Goal: Download file/media

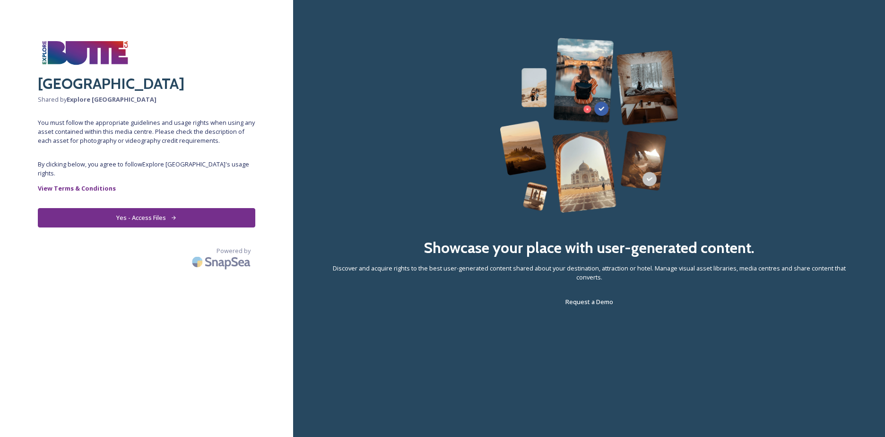
click at [171, 215] on icon at bounding box center [174, 218] width 6 height 6
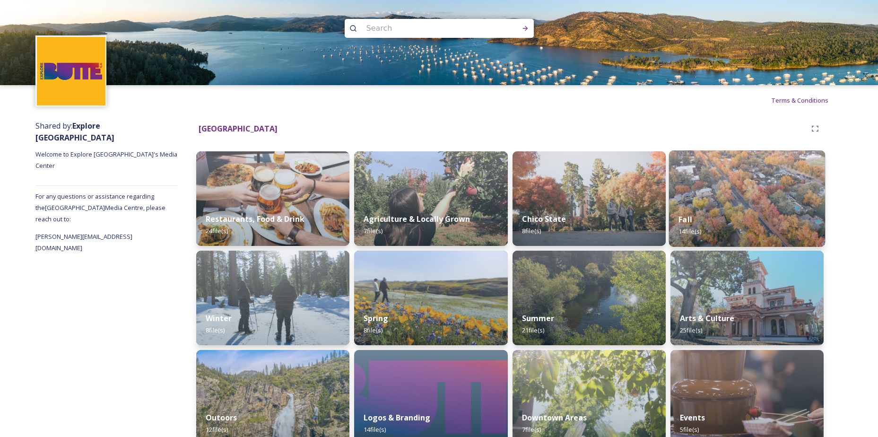
click at [759, 207] on div "Fall 14 file(s)" at bounding box center [747, 225] width 157 height 43
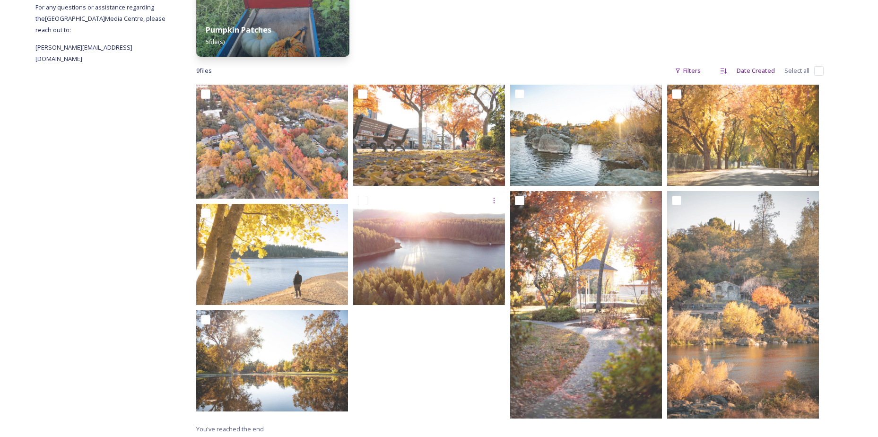
scroll to position [192, 0]
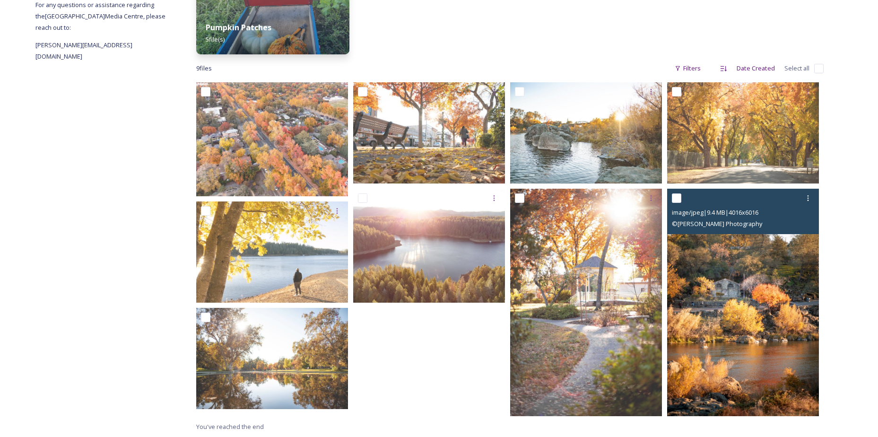
click at [756, 255] on img at bounding box center [743, 302] width 152 height 227
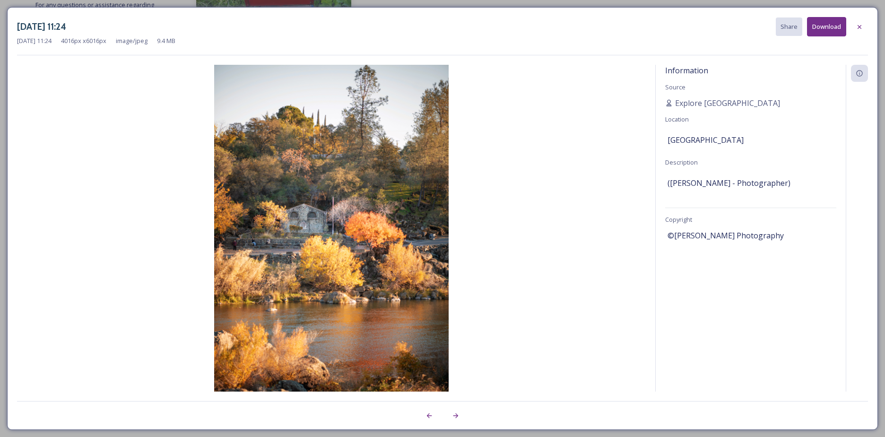
drag, startPoint x: 364, startPoint y: 151, endPoint x: 831, endPoint y: 25, distance: 483.6
click at [831, 25] on button "Download" at bounding box center [826, 26] width 39 height 19
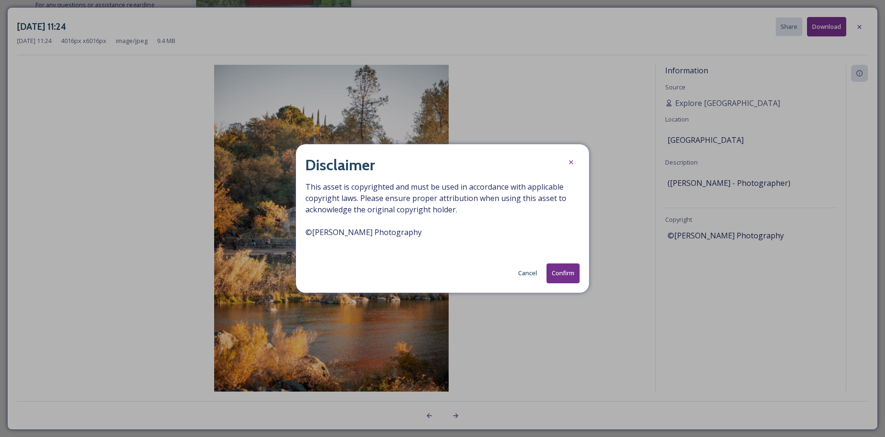
click at [559, 268] on button "Confirm" at bounding box center [563, 272] width 33 height 19
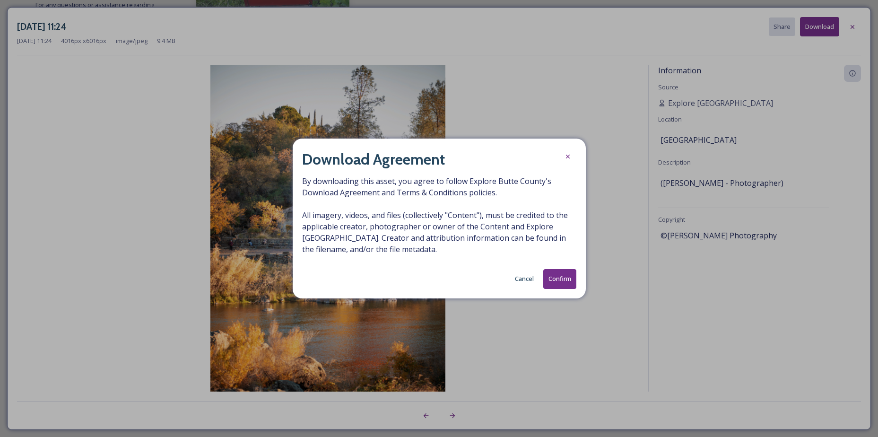
click at [559, 280] on button "Confirm" at bounding box center [559, 278] width 33 height 19
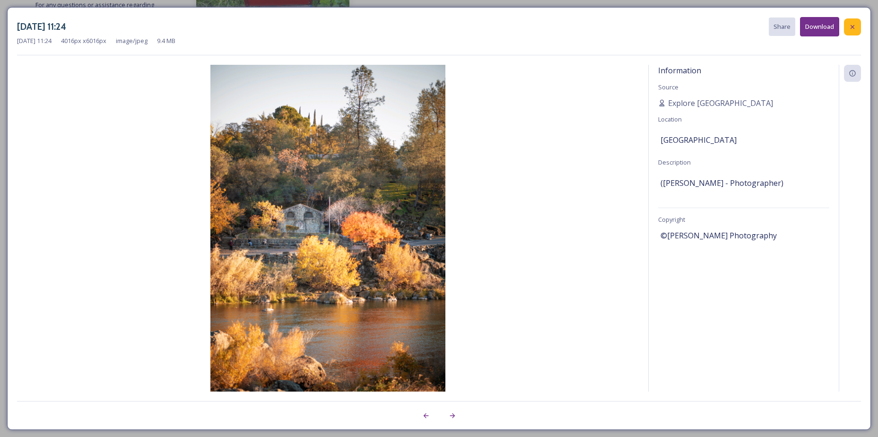
click at [856, 26] on icon at bounding box center [853, 27] width 8 height 8
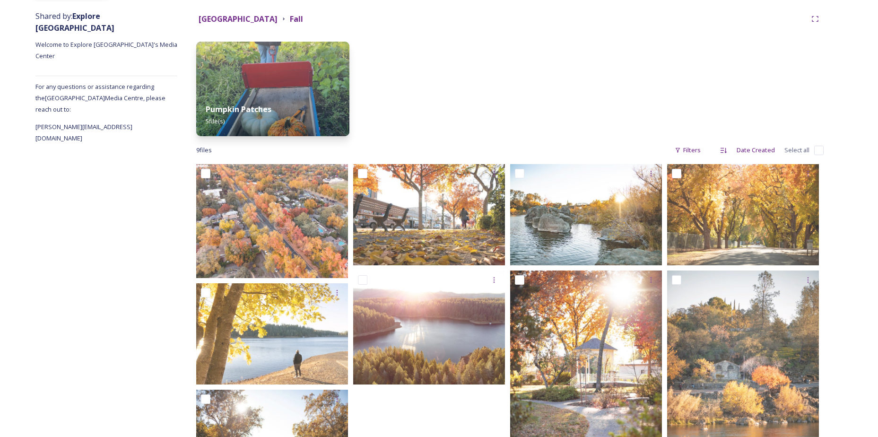
scroll to position [0, 0]
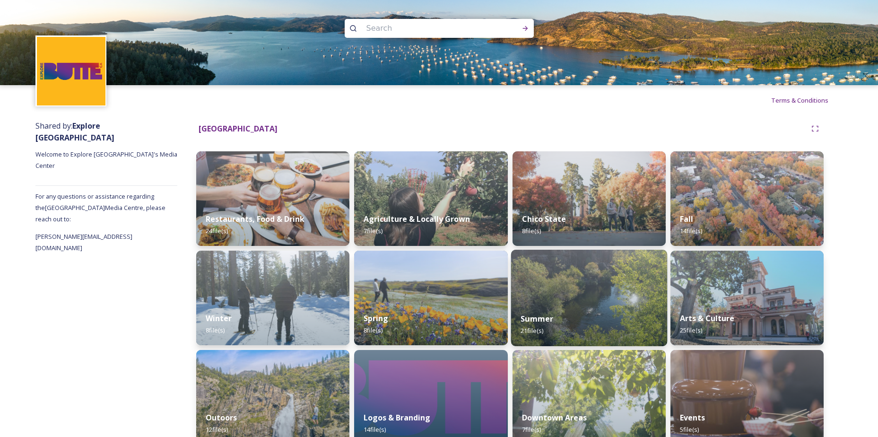
click at [566, 290] on img at bounding box center [589, 298] width 157 height 96
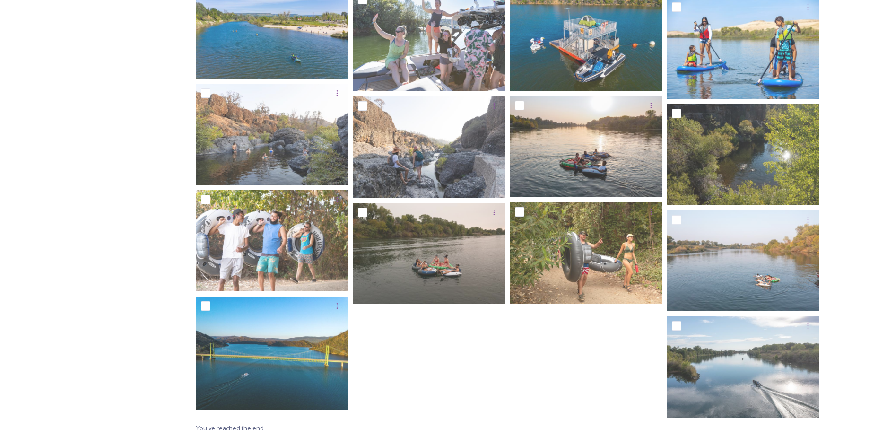
scroll to position [416, 0]
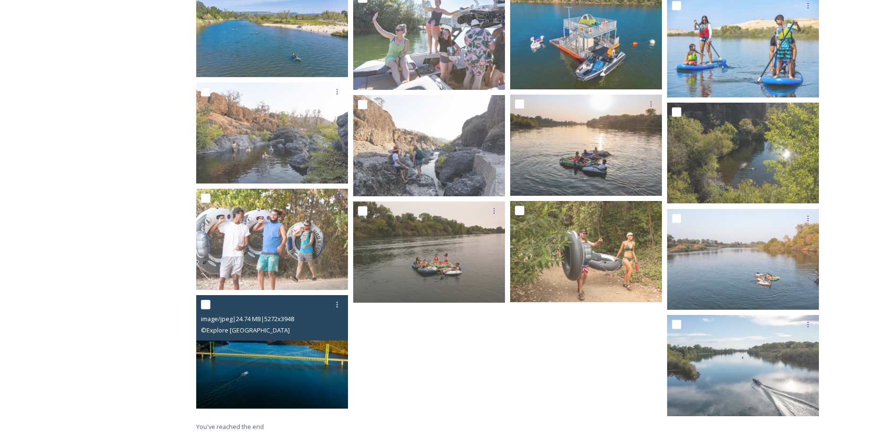
click at [294, 353] on img at bounding box center [272, 352] width 152 height 114
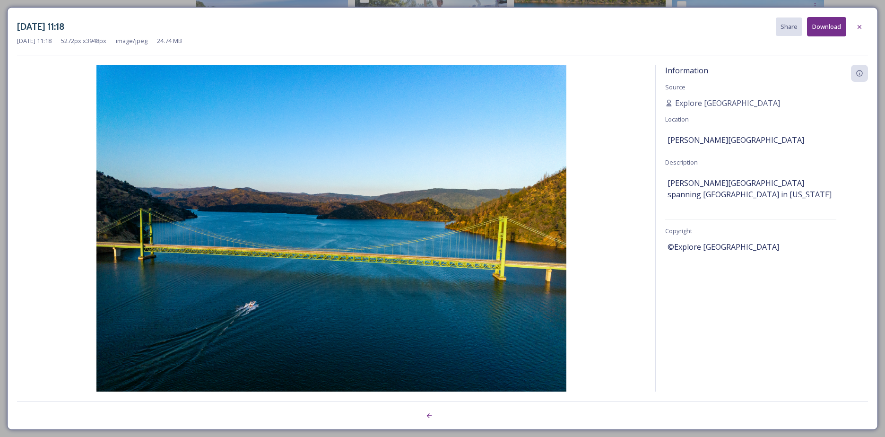
click at [761, 280] on div "Information Source Explore [GEOGRAPHIC_DATA] Location [PERSON_NAME][GEOGRAPHIC_…" at bounding box center [751, 228] width 190 height 327
click at [817, 26] on button "Download" at bounding box center [826, 26] width 39 height 19
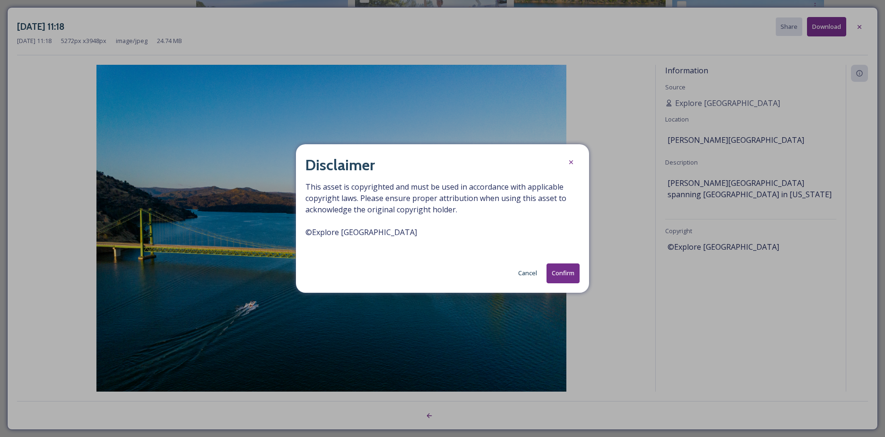
click at [559, 271] on button "Confirm" at bounding box center [563, 272] width 33 height 19
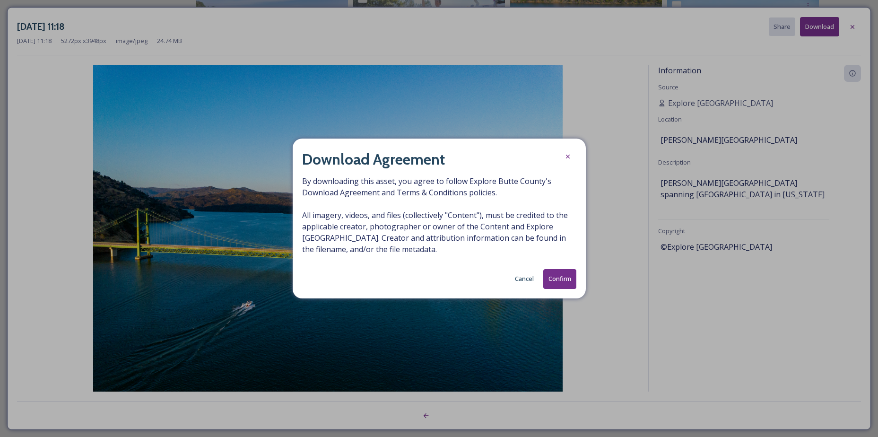
click at [559, 271] on button "Confirm" at bounding box center [559, 278] width 33 height 19
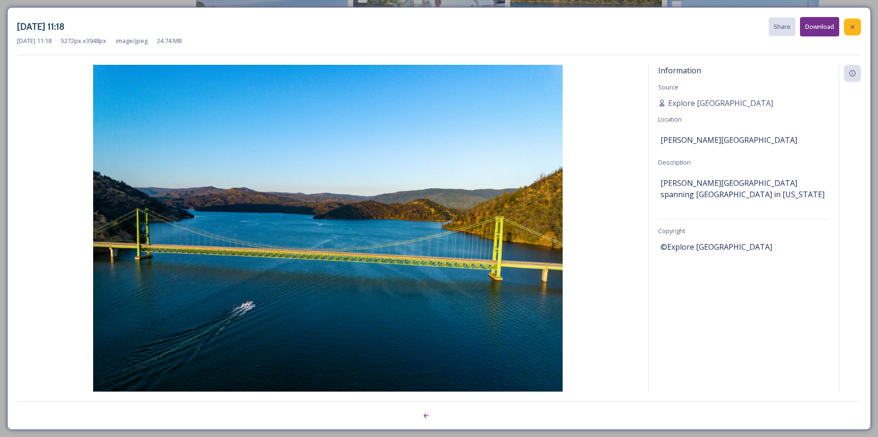
click at [852, 27] on icon at bounding box center [853, 27] width 8 height 8
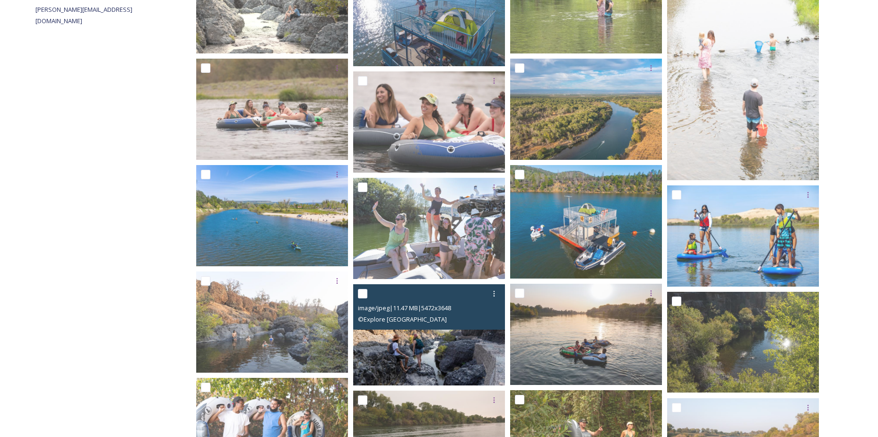
scroll to position [180, 0]
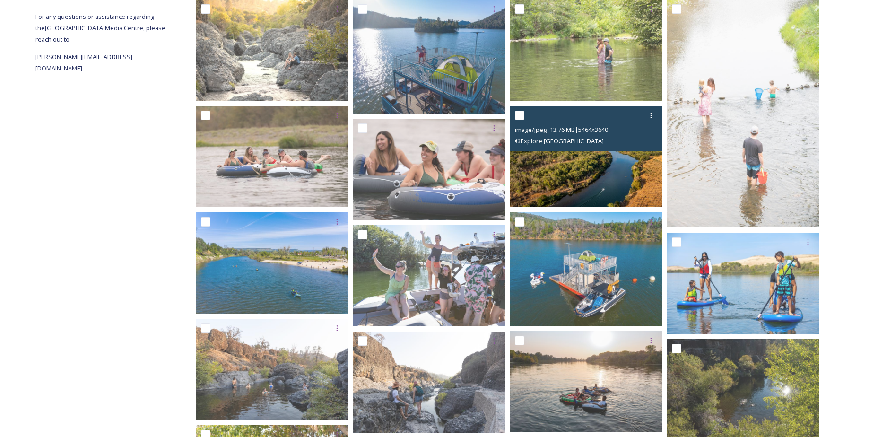
click at [555, 192] on img at bounding box center [586, 156] width 152 height 101
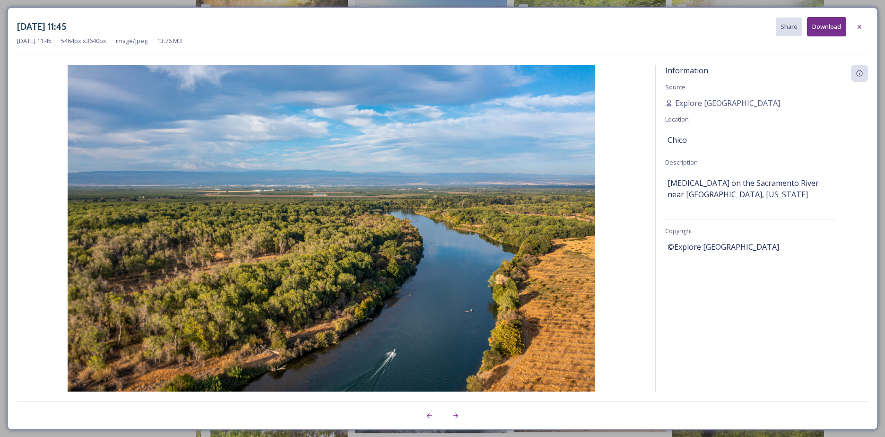
click at [825, 28] on button "Download" at bounding box center [826, 26] width 39 height 19
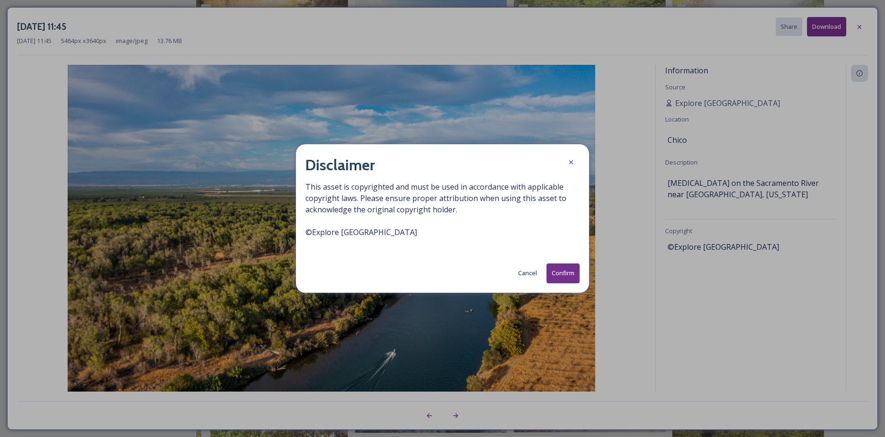
click at [550, 277] on button "Confirm" at bounding box center [563, 272] width 33 height 19
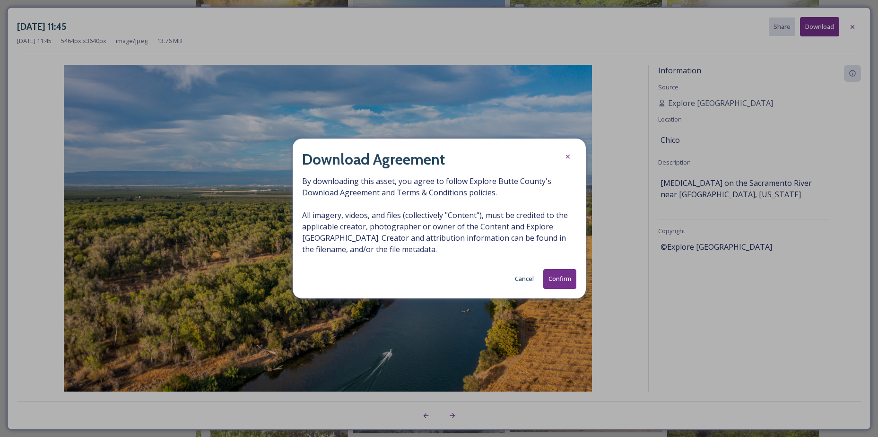
click at [567, 284] on button "Confirm" at bounding box center [559, 278] width 33 height 19
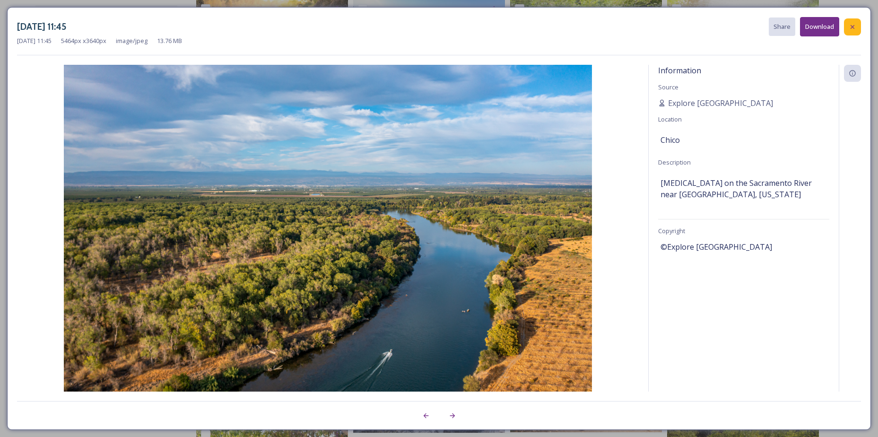
click at [855, 26] on icon at bounding box center [853, 27] width 8 height 8
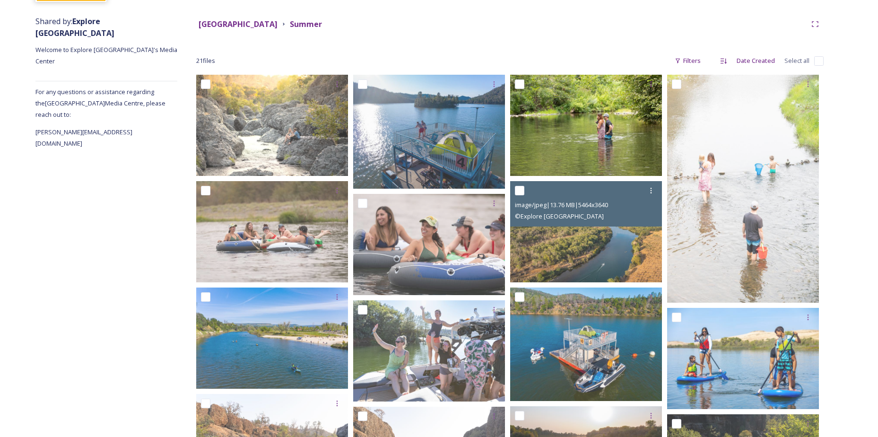
scroll to position [0, 0]
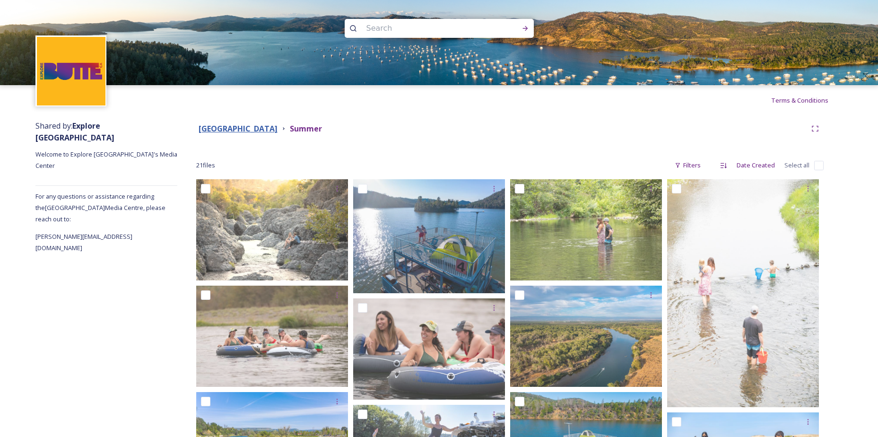
click at [245, 127] on strong "[GEOGRAPHIC_DATA]" at bounding box center [238, 128] width 79 height 10
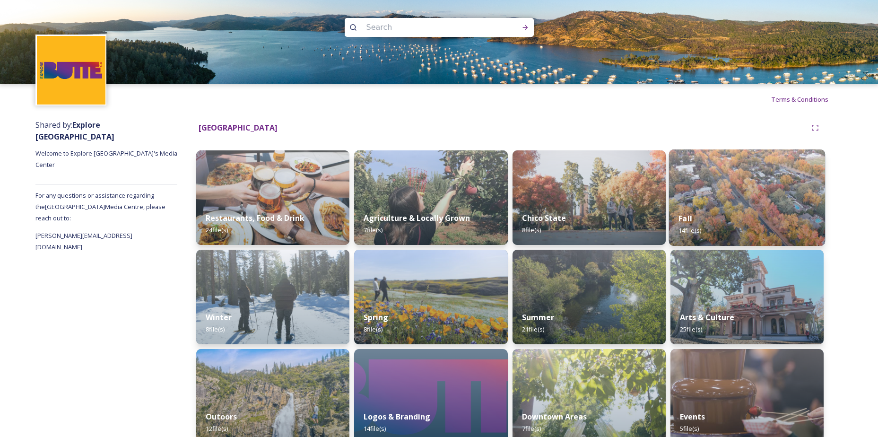
scroll to position [17, 0]
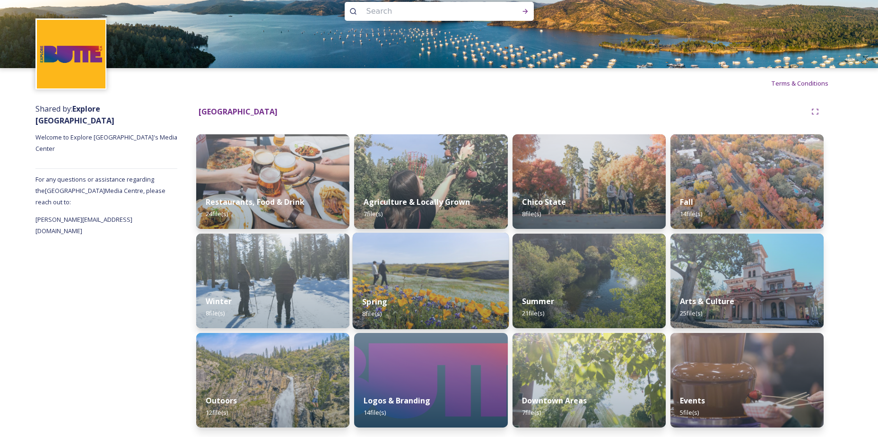
click at [460, 275] on img at bounding box center [431, 281] width 157 height 96
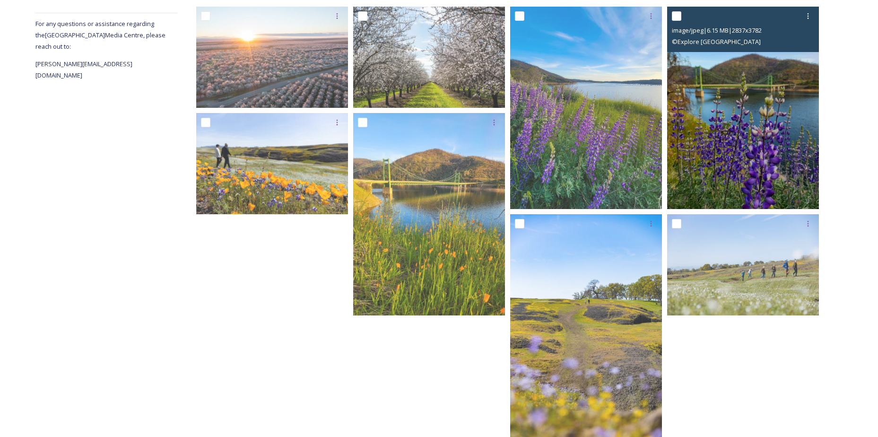
scroll to position [189, 0]
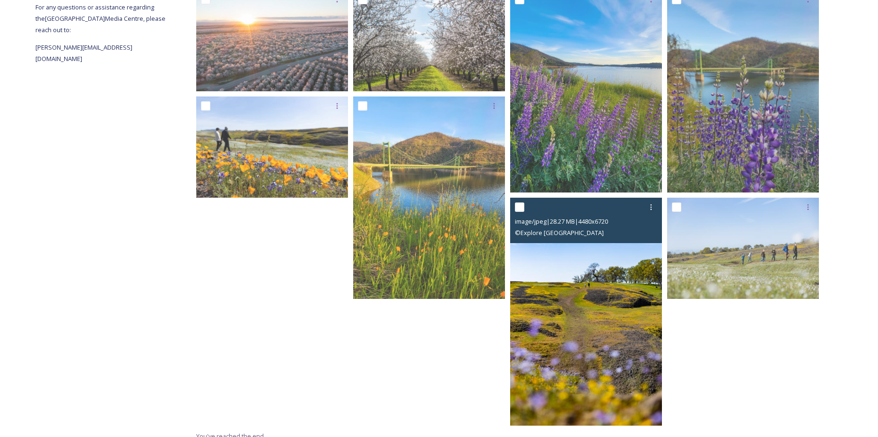
click at [637, 262] on img at bounding box center [586, 312] width 152 height 228
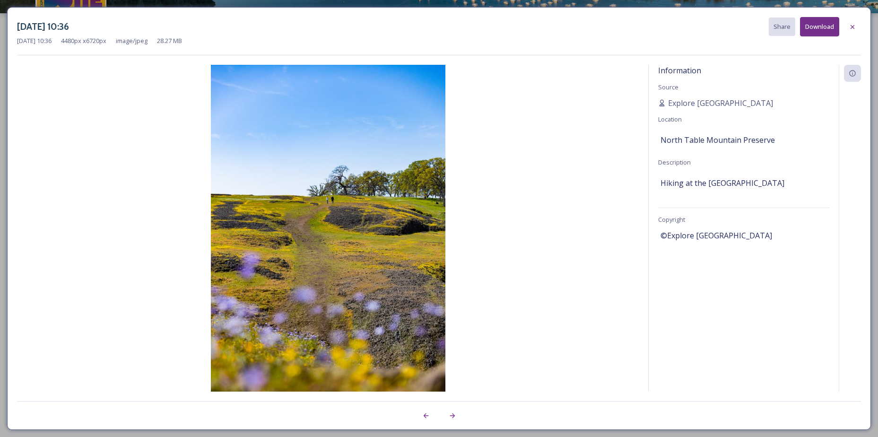
scroll to position [72, 0]
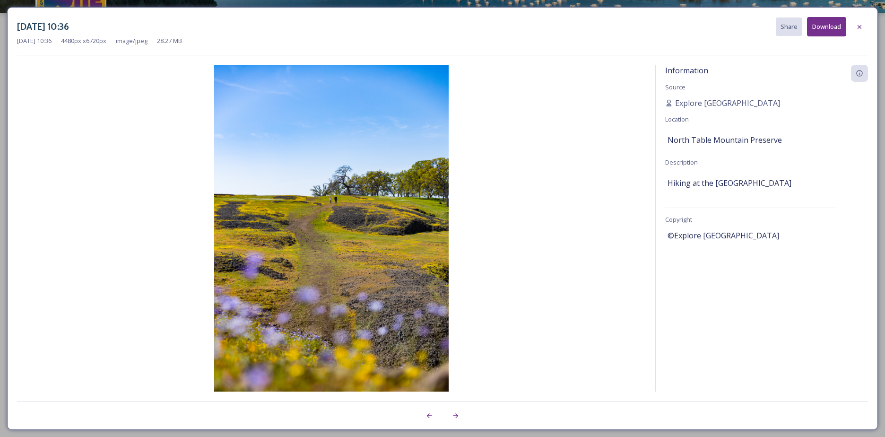
click at [821, 23] on button "Download" at bounding box center [826, 26] width 39 height 19
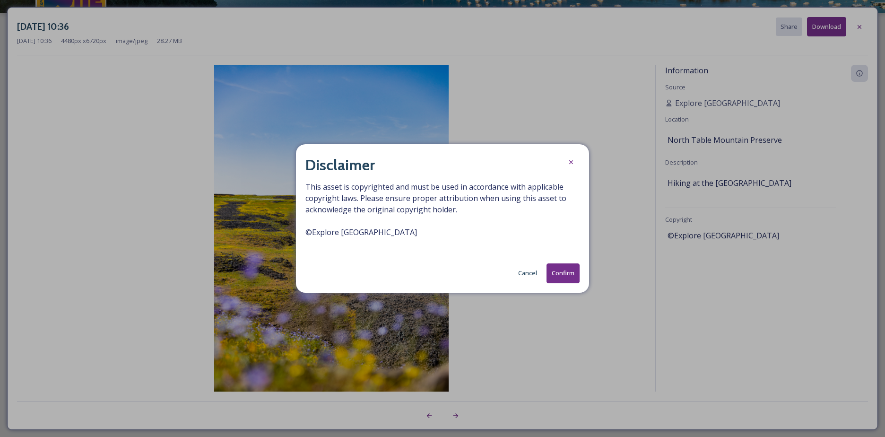
click at [567, 275] on button "Confirm" at bounding box center [563, 272] width 33 height 19
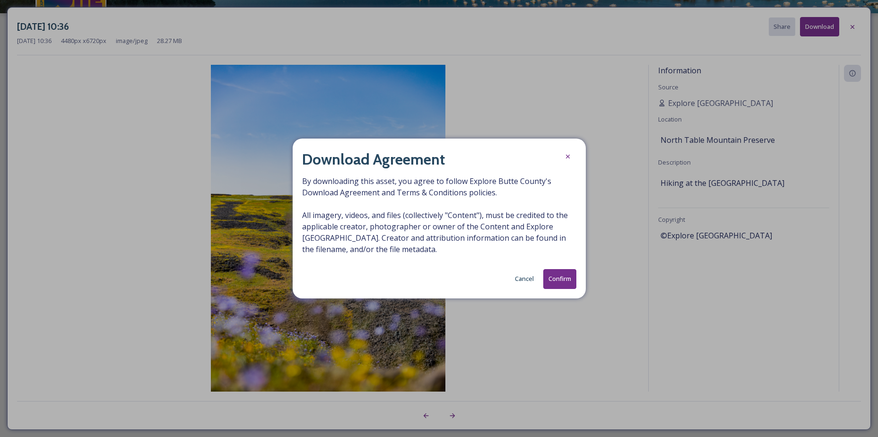
click at [567, 275] on button "Confirm" at bounding box center [559, 278] width 33 height 19
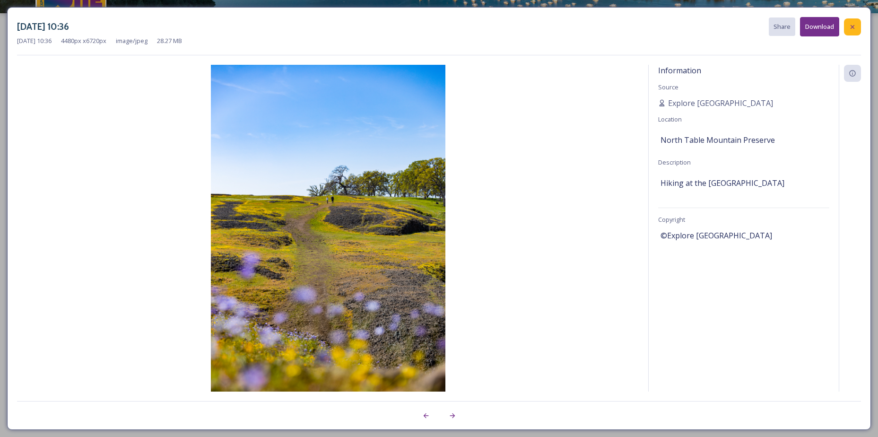
click at [854, 26] on icon at bounding box center [853, 27] width 4 height 4
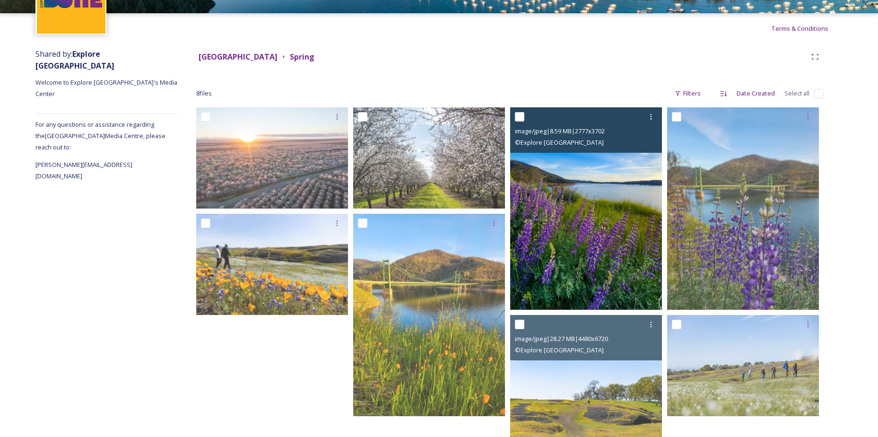
click at [619, 184] on img at bounding box center [586, 208] width 152 height 202
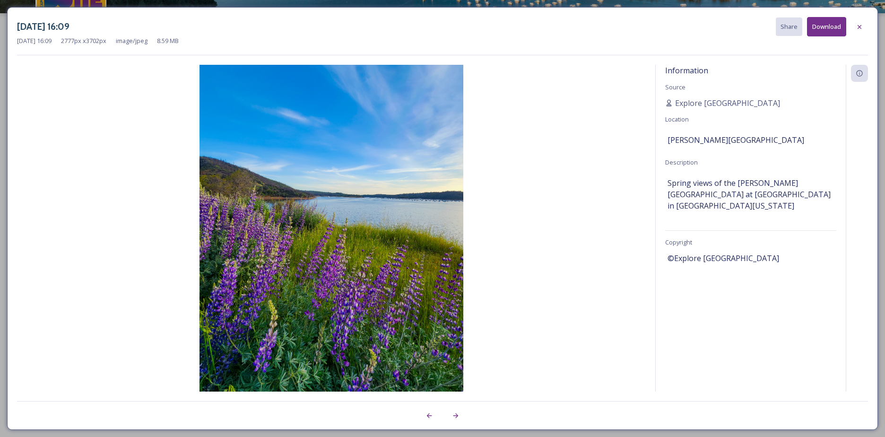
click at [830, 22] on button "Download" at bounding box center [826, 26] width 39 height 19
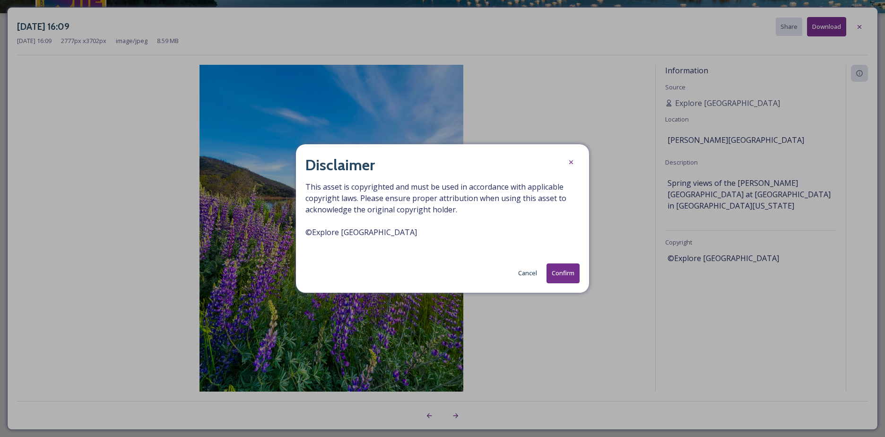
click at [563, 271] on button "Confirm" at bounding box center [563, 272] width 33 height 19
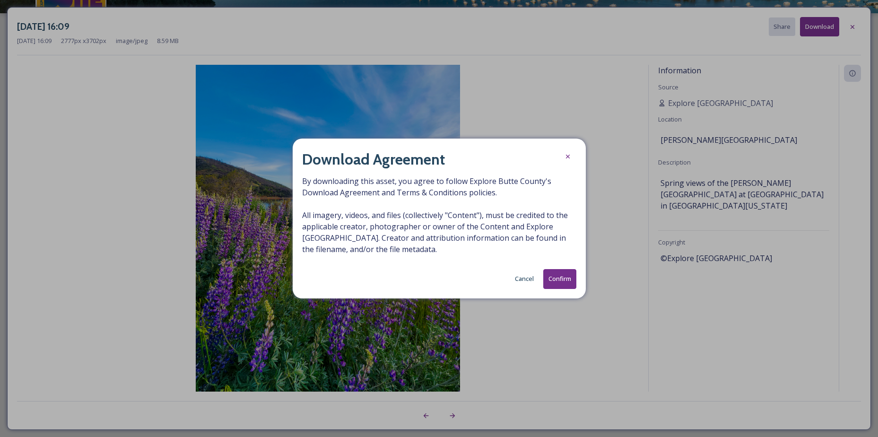
click at [562, 272] on button "Confirm" at bounding box center [559, 278] width 33 height 19
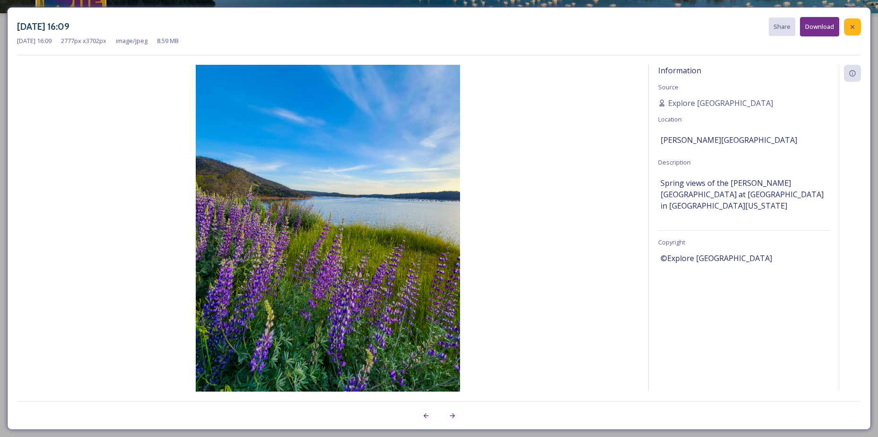
click at [852, 26] on icon at bounding box center [853, 27] width 8 height 8
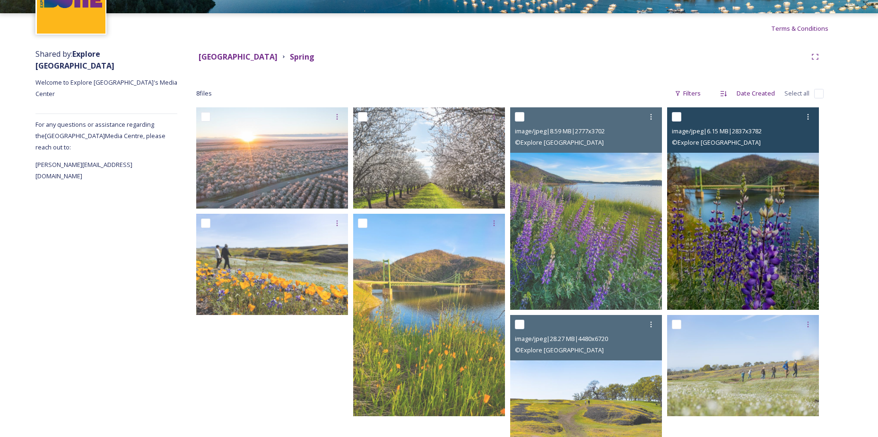
click at [788, 201] on img at bounding box center [743, 208] width 152 height 202
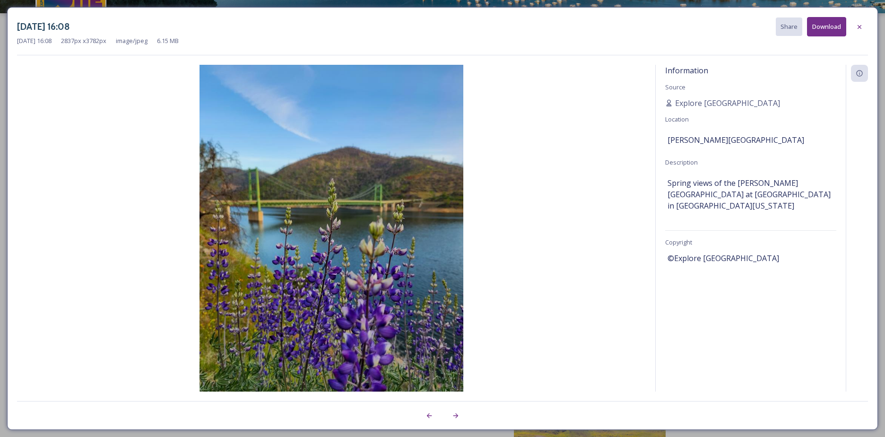
click at [815, 27] on button "Download" at bounding box center [826, 26] width 39 height 19
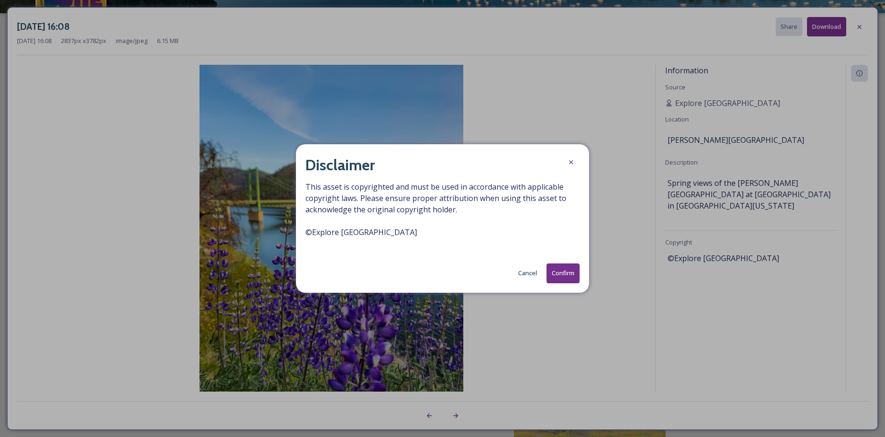
click at [571, 278] on button "Confirm" at bounding box center [563, 272] width 33 height 19
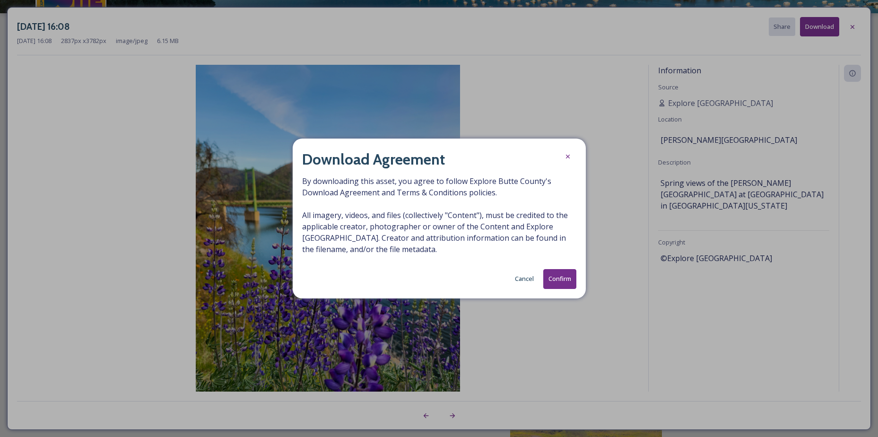
click at [559, 273] on button "Confirm" at bounding box center [559, 278] width 33 height 19
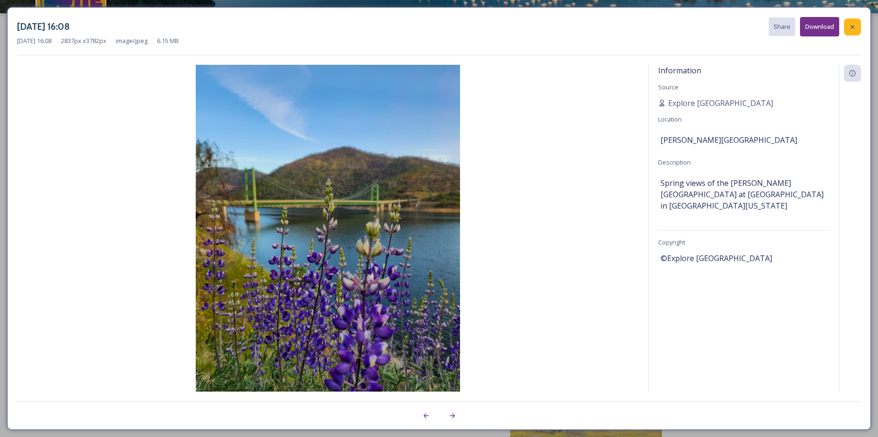
click at [858, 22] on div at bounding box center [852, 26] width 17 height 17
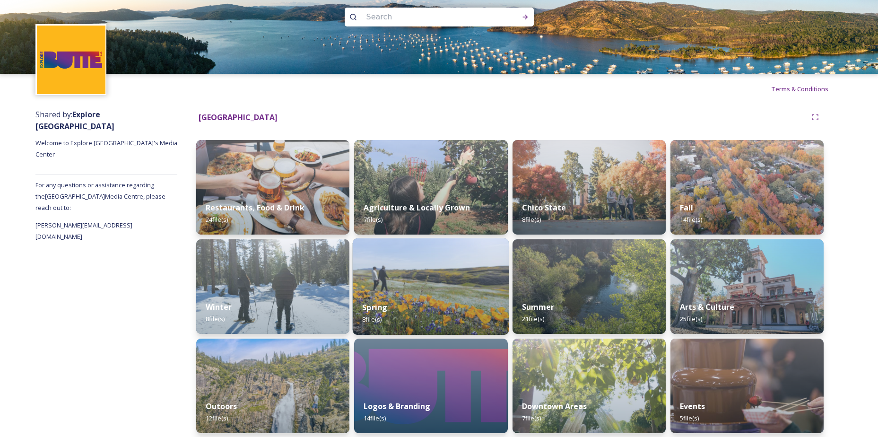
scroll to position [17, 0]
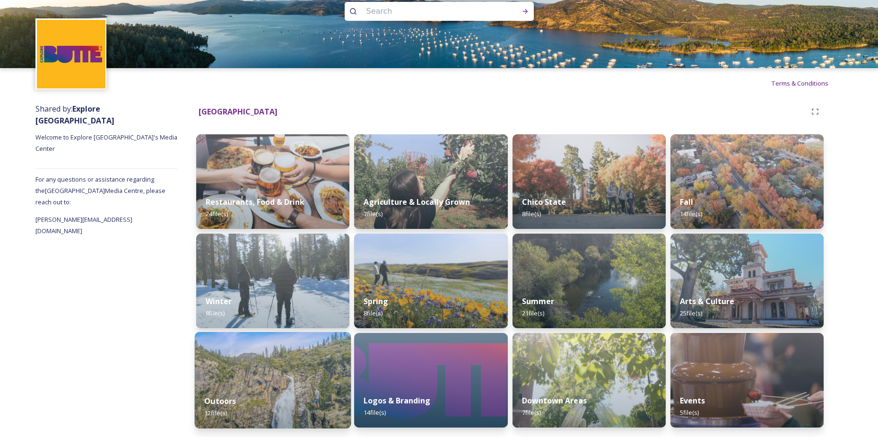
click at [301, 383] on img at bounding box center [273, 380] width 157 height 96
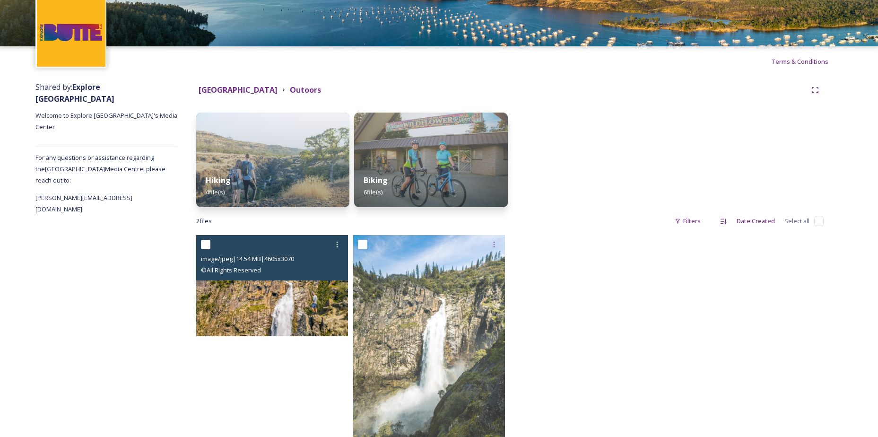
scroll to position [86, 0]
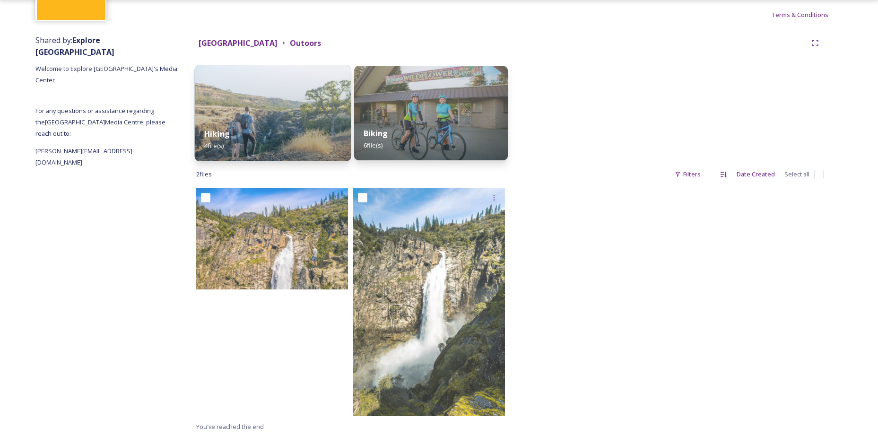
click at [270, 91] on img at bounding box center [273, 113] width 157 height 96
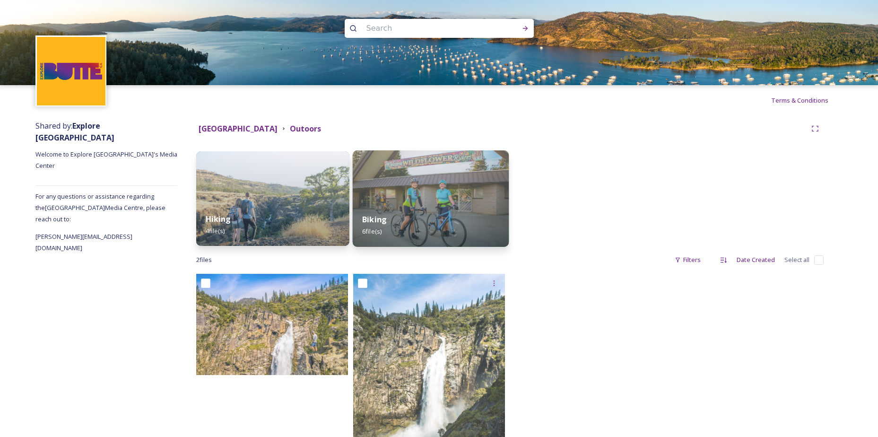
click at [445, 212] on div "Biking 6 file(s)" at bounding box center [431, 225] width 157 height 43
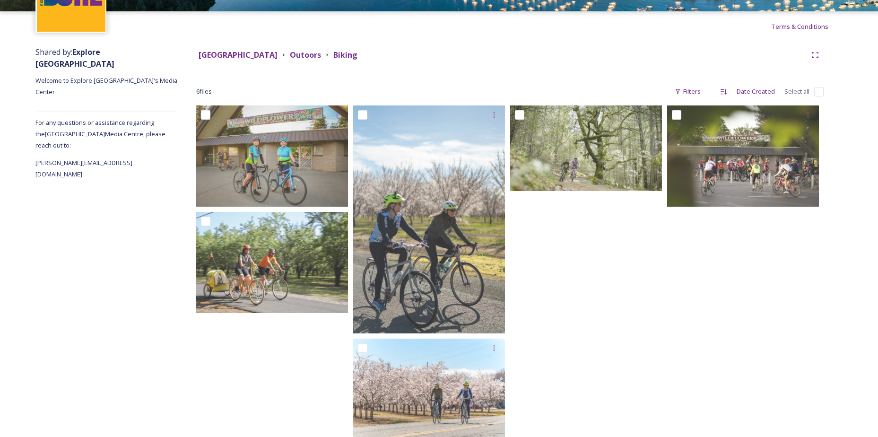
scroll to position [97, 0]
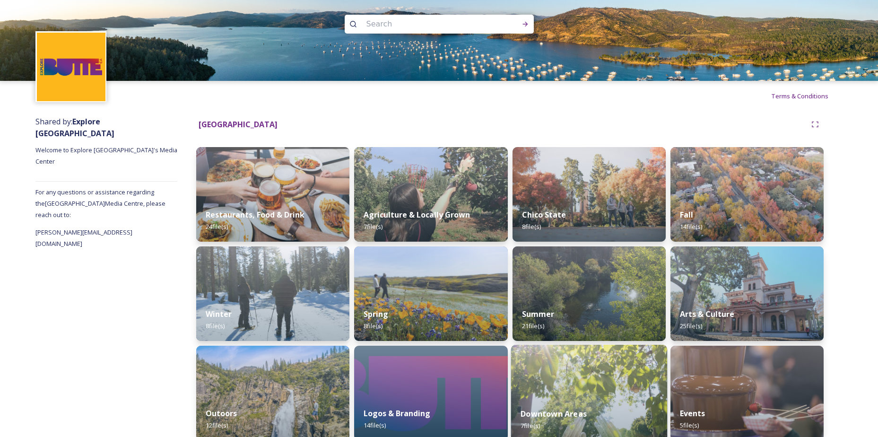
scroll to position [17, 0]
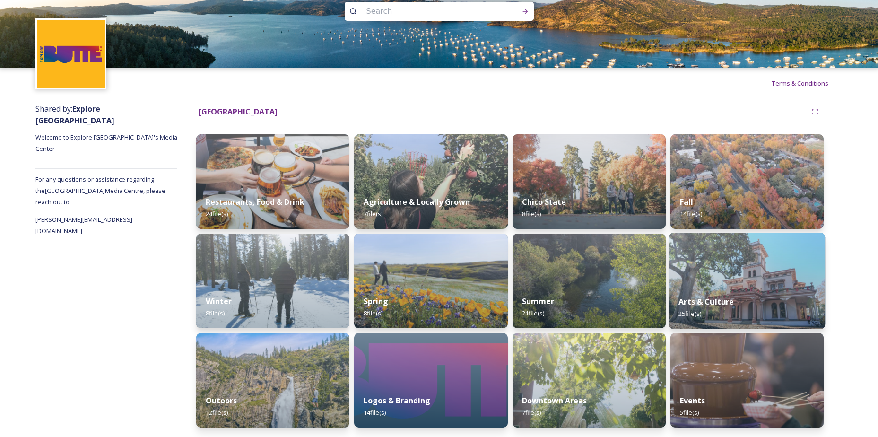
click at [699, 285] on img at bounding box center [747, 281] width 157 height 96
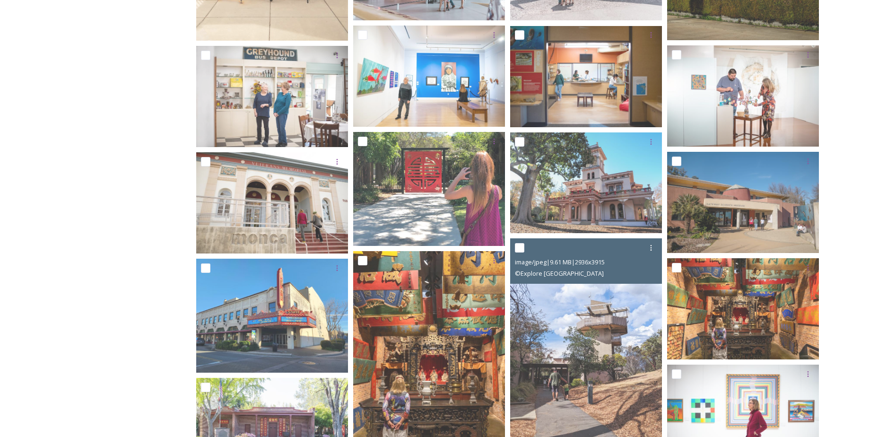
scroll to position [642, 0]
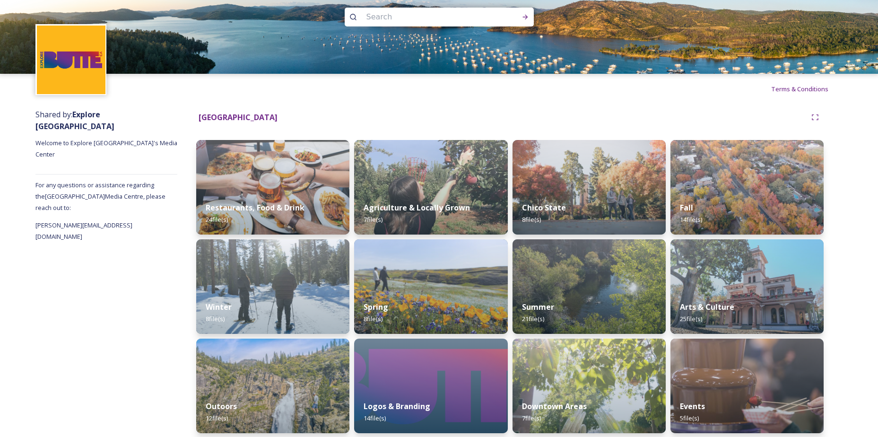
scroll to position [17, 0]
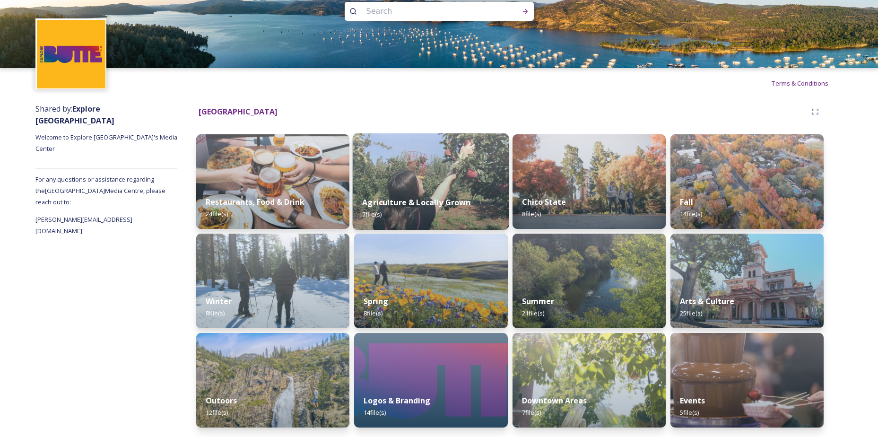
click at [457, 174] on img at bounding box center [431, 181] width 157 height 96
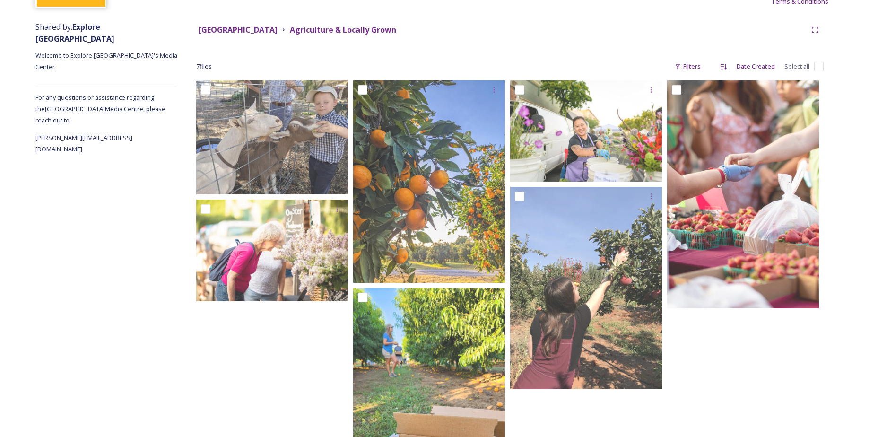
scroll to position [95, 0]
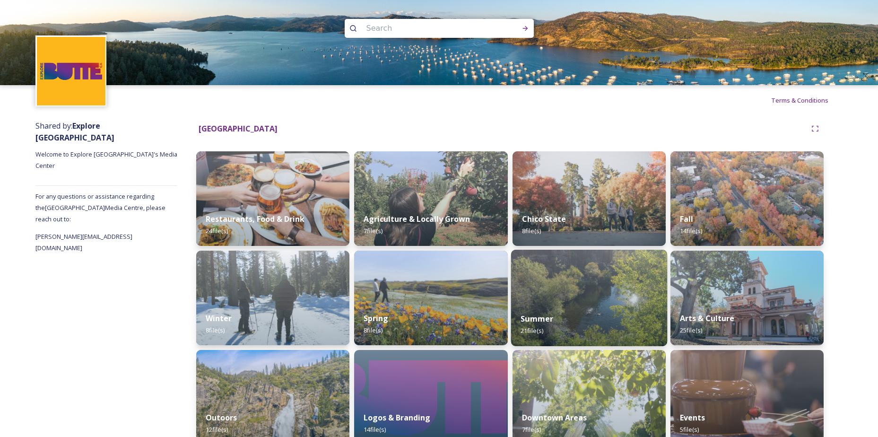
click at [602, 294] on img at bounding box center [589, 298] width 157 height 96
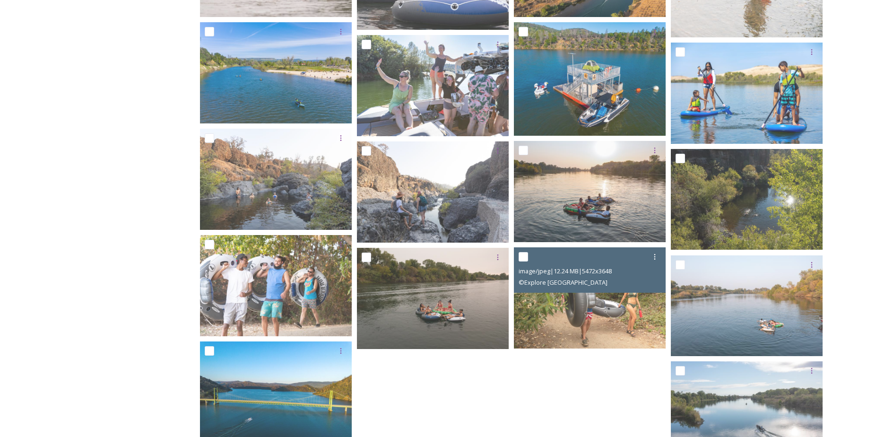
scroll to position [416, 0]
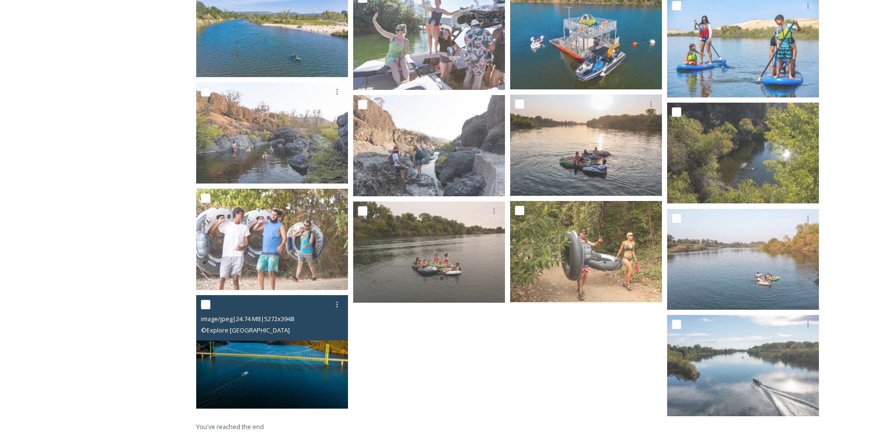
click at [285, 363] on img at bounding box center [272, 352] width 152 height 114
